Goal: Transaction & Acquisition: Purchase product/service

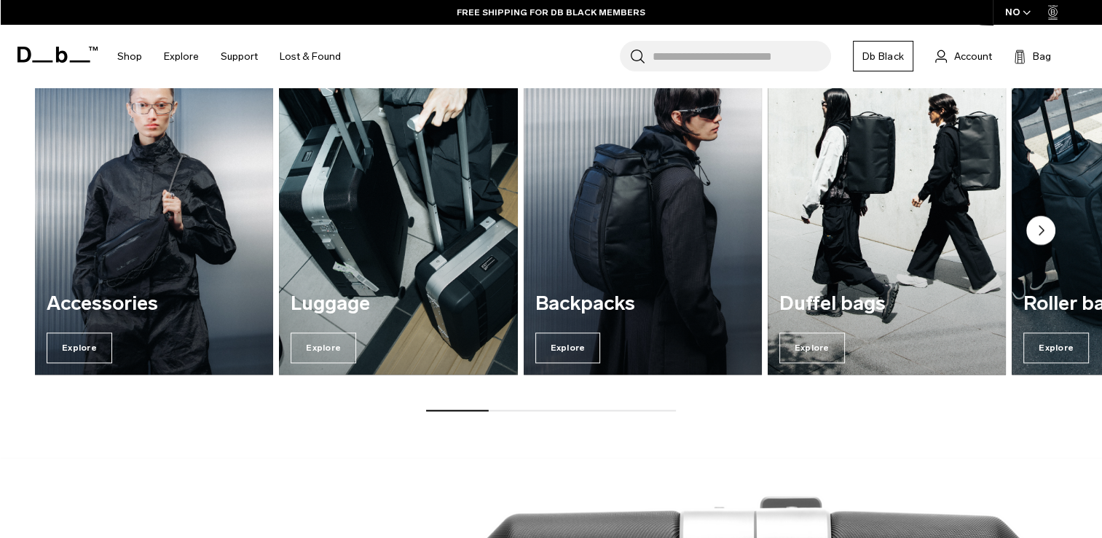
scroll to position [1820, 0]
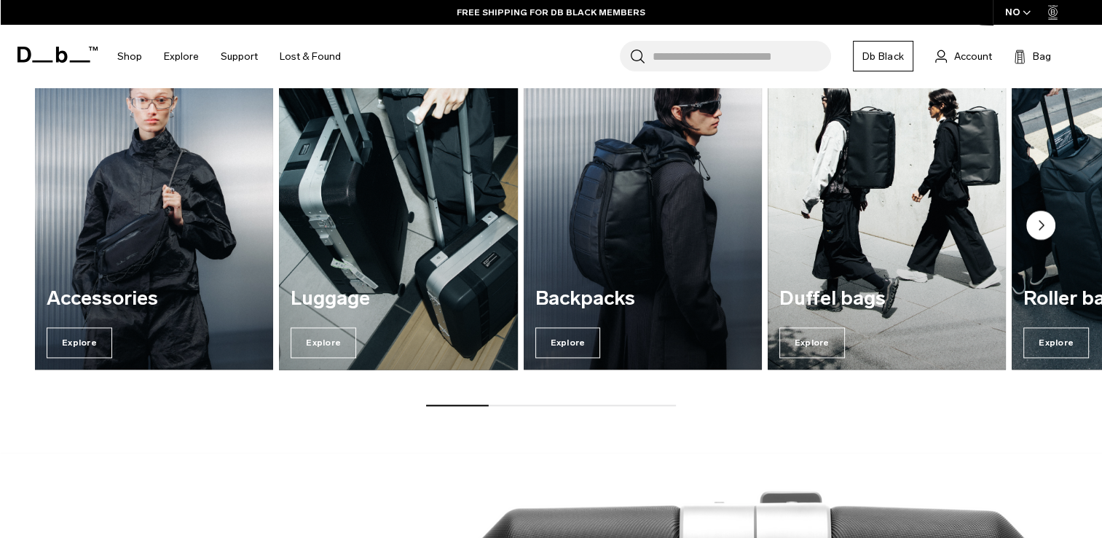
click at [412, 246] on img "2 / 7" at bounding box center [397, 208] width 245 height 331
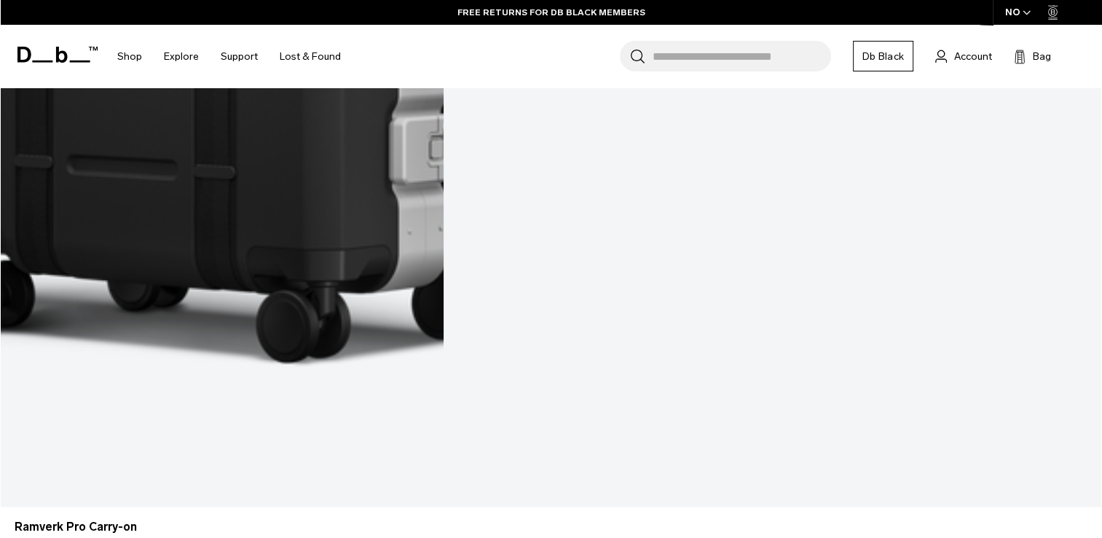
scroll to position [3666, 0]
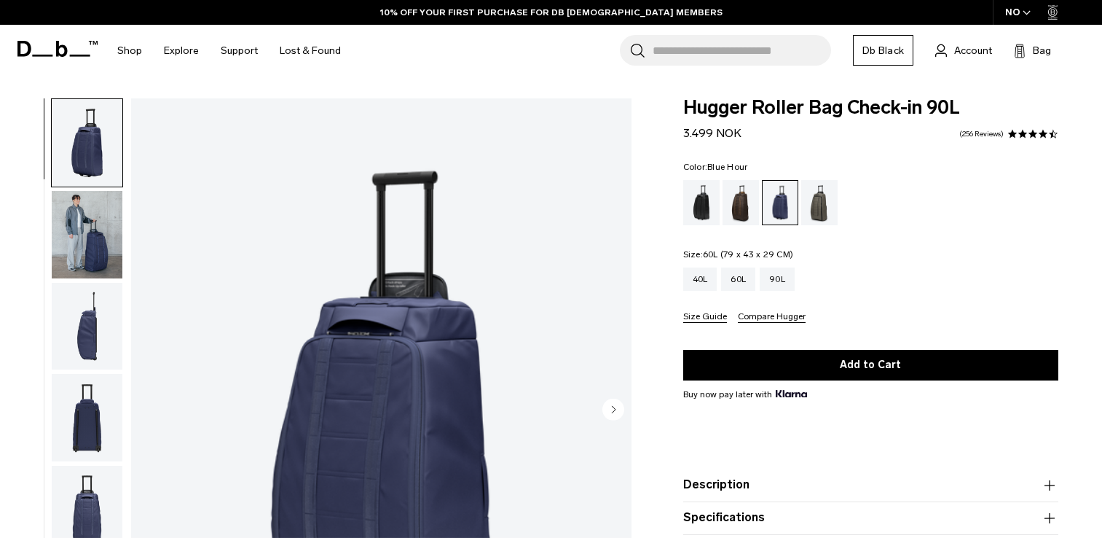
click at [736, 284] on div "60L" at bounding box center [738, 278] width 34 height 23
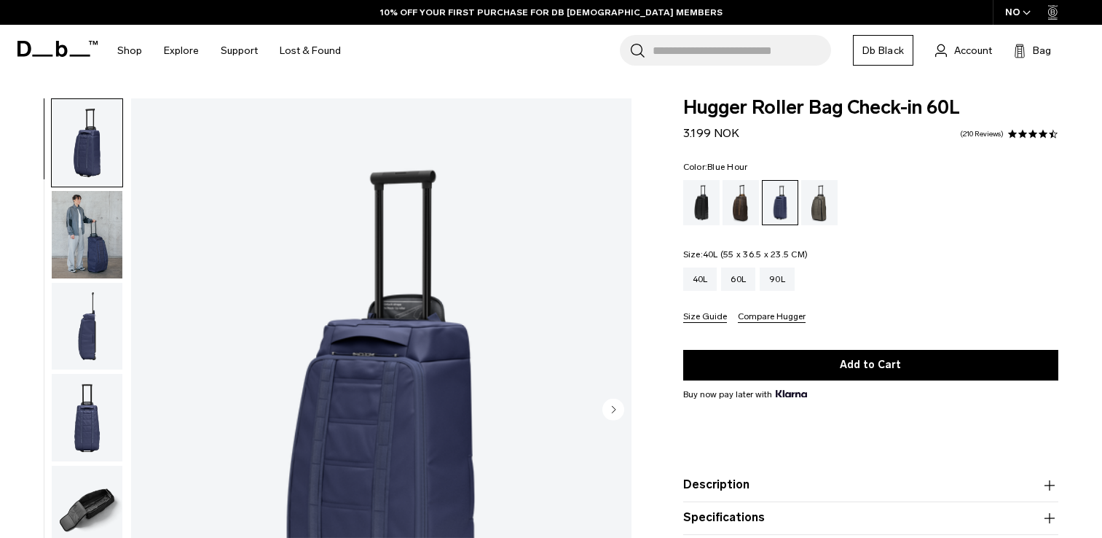
click at [696, 278] on div "40L" at bounding box center [700, 278] width 34 height 23
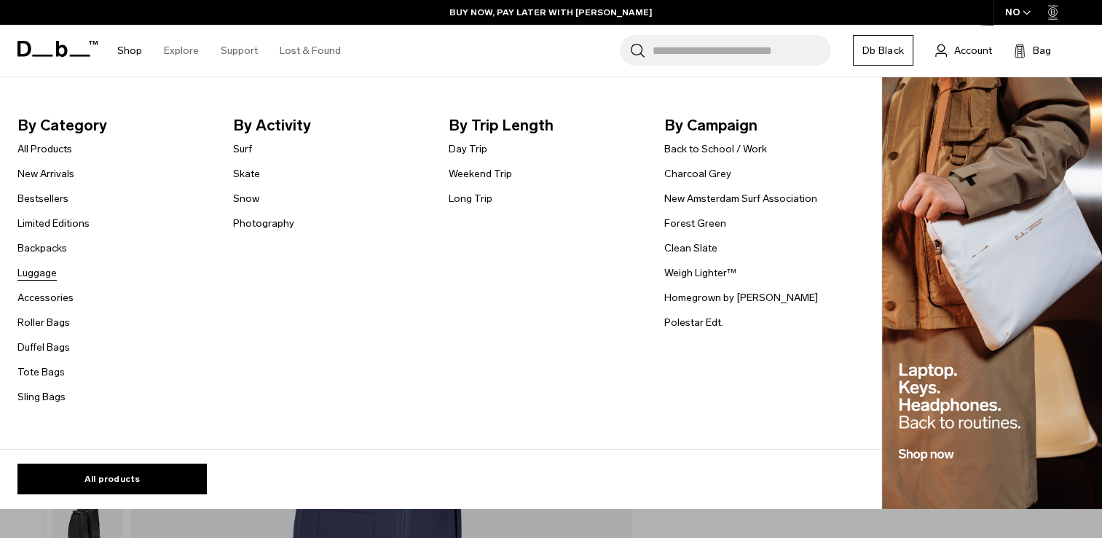
click at [29, 273] on link "Luggage" at bounding box center [36, 272] width 39 height 15
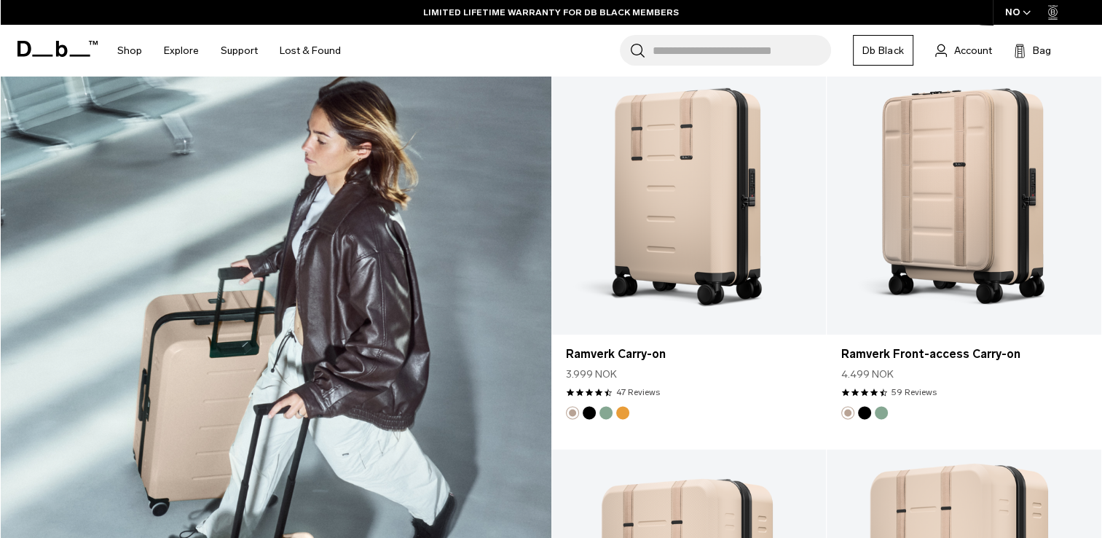
scroll to position [1955, 0]
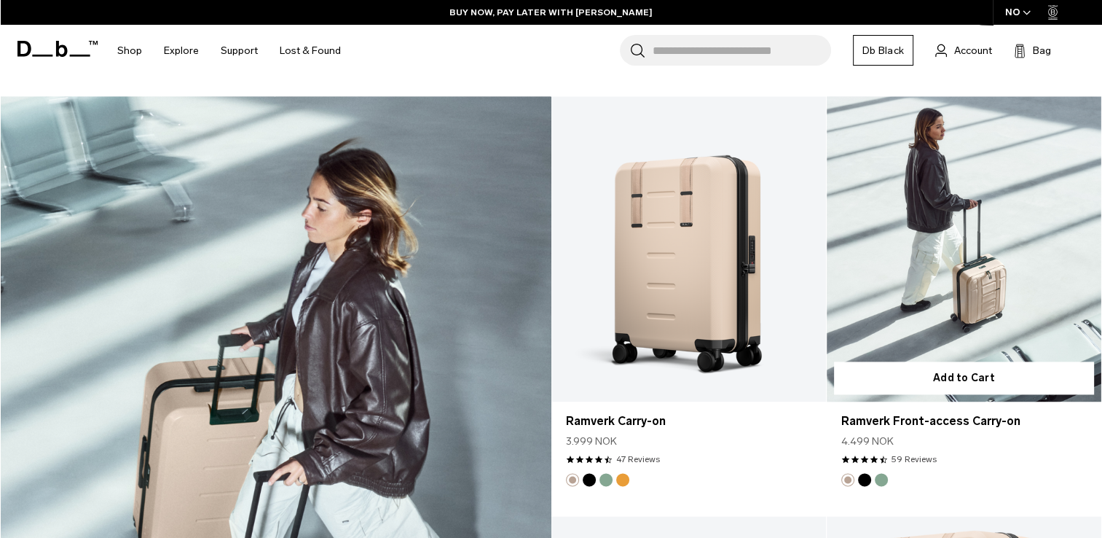
click at [877, 480] on button "Green Ray" at bounding box center [881, 479] width 13 height 13
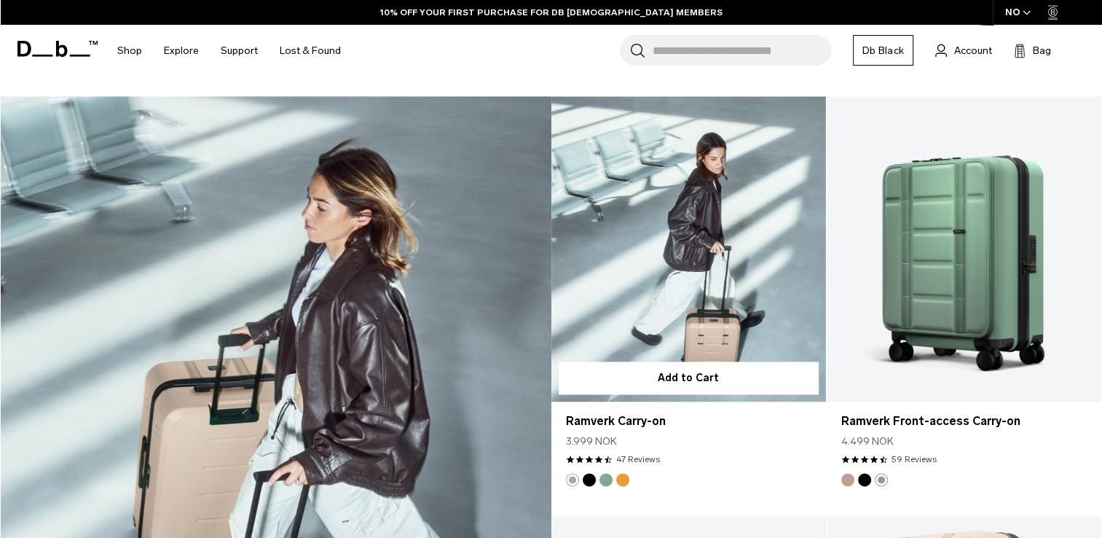
click at [622, 476] on button "Parhelion Orange" at bounding box center [622, 479] width 13 height 13
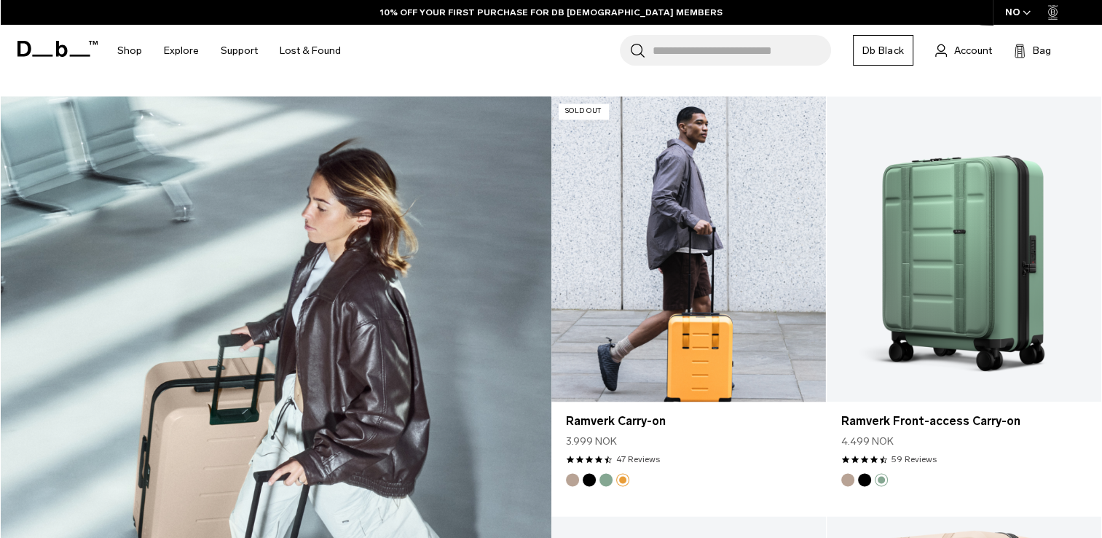
click at [612, 479] on img "Green Ray" at bounding box center [606, 479] width 16 height 16
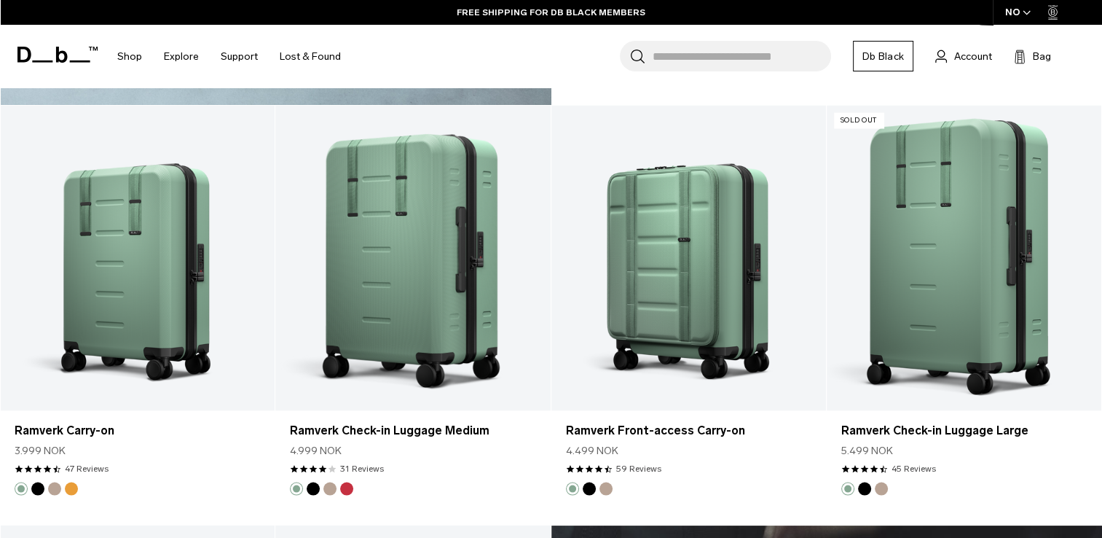
scroll to position [2853, 0]
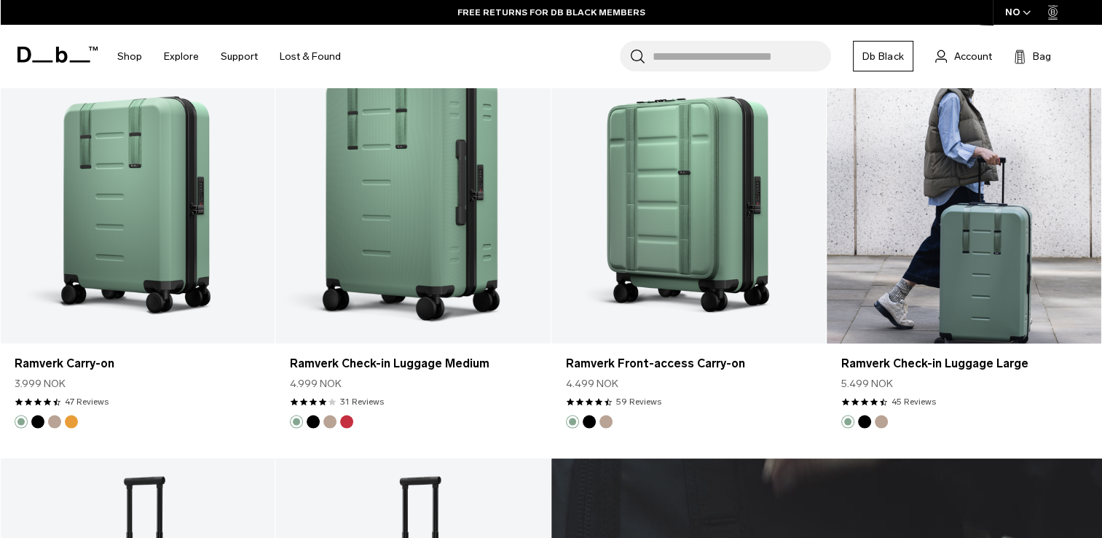
click at [985, 243] on link "Ramverk Check-in Luggage Large" at bounding box center [964, 191] width 275 height 305
